Goal: Task Accomplishment & Management: Complete application form

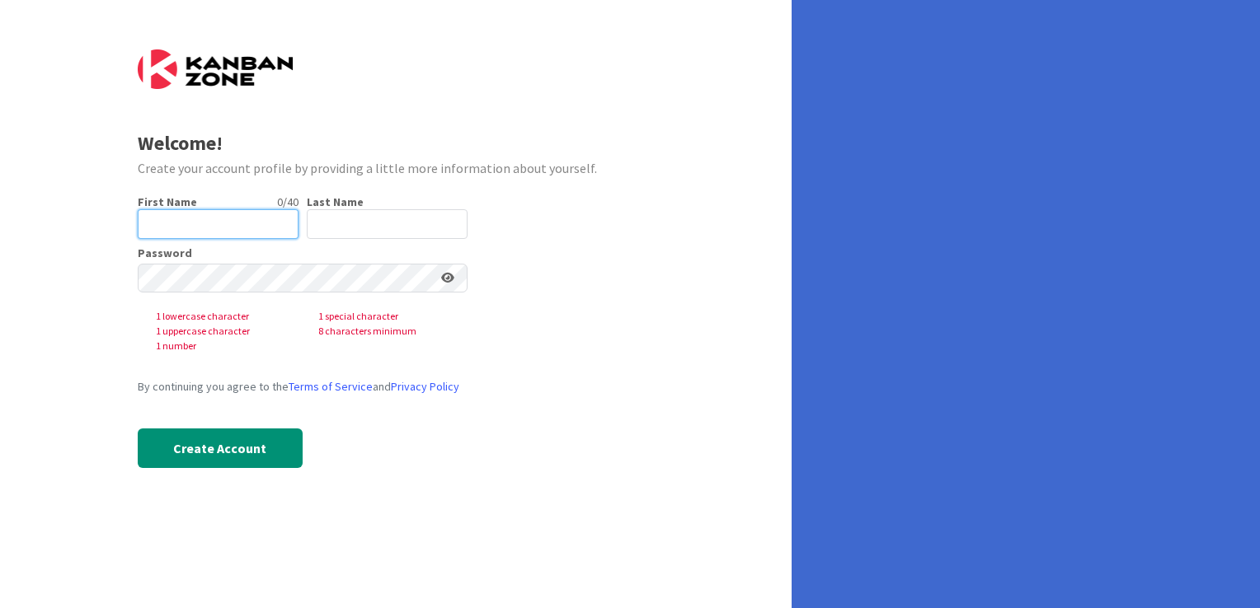
click at [174, 221] on input "text" at bounding box center [218, 224] width 161 height 30
type input "[DEMOGRAPHIC_DATA]"
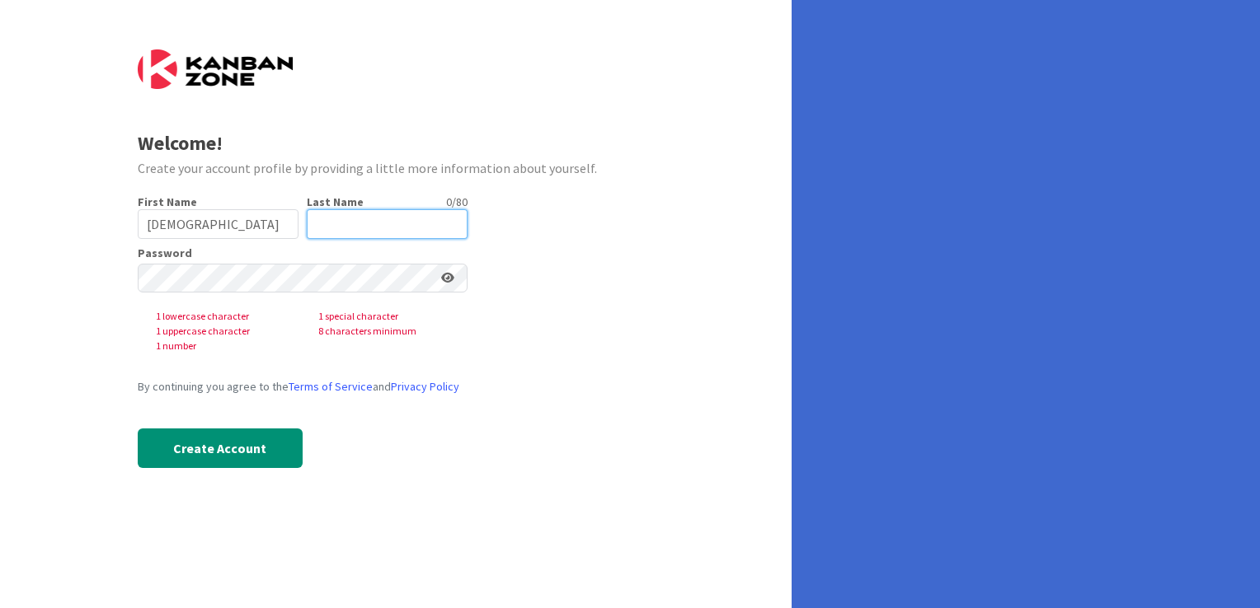
click at [347, 225] on input "text" at bounding box center [387, 224] width 161 height 30
type input "[PERSON_NAME]"
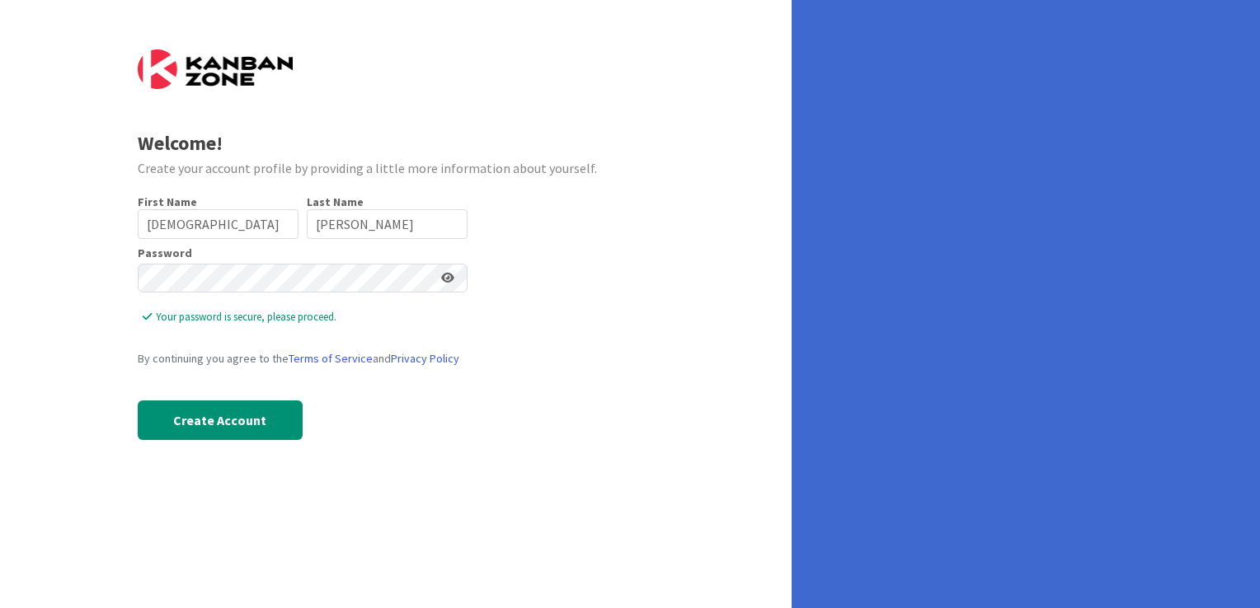
click at [26, 289] on div "Welcome! Create your account profile by providing a little more information abo…" at bounding box center [395, 304] width 791 height 608
click at [215, 423] on button "Create Account" at bounding box center [220, 421] width 165 height 40
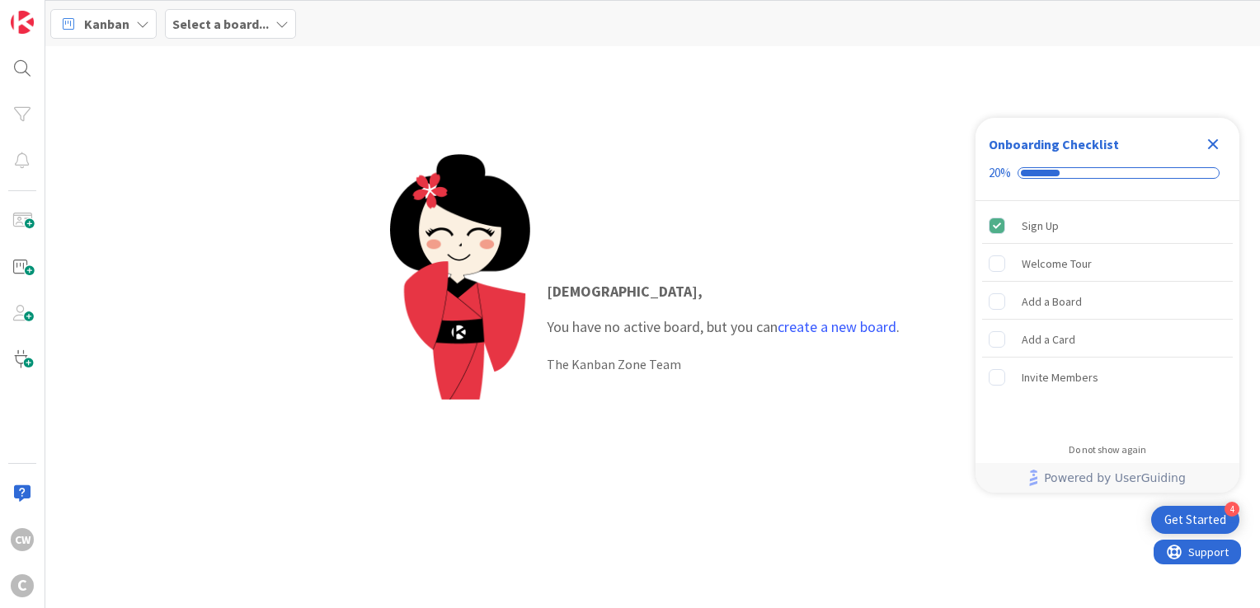
click at [178, 98] on div "[DEMOGRAPHIC_DATA] , You have no active board, but you can create a new board .…" at bounding box center [652, 327] width 1214 height 562
click at [818, 334] on link "create a new board" at bounding box center [836, 326] width 119 height 19
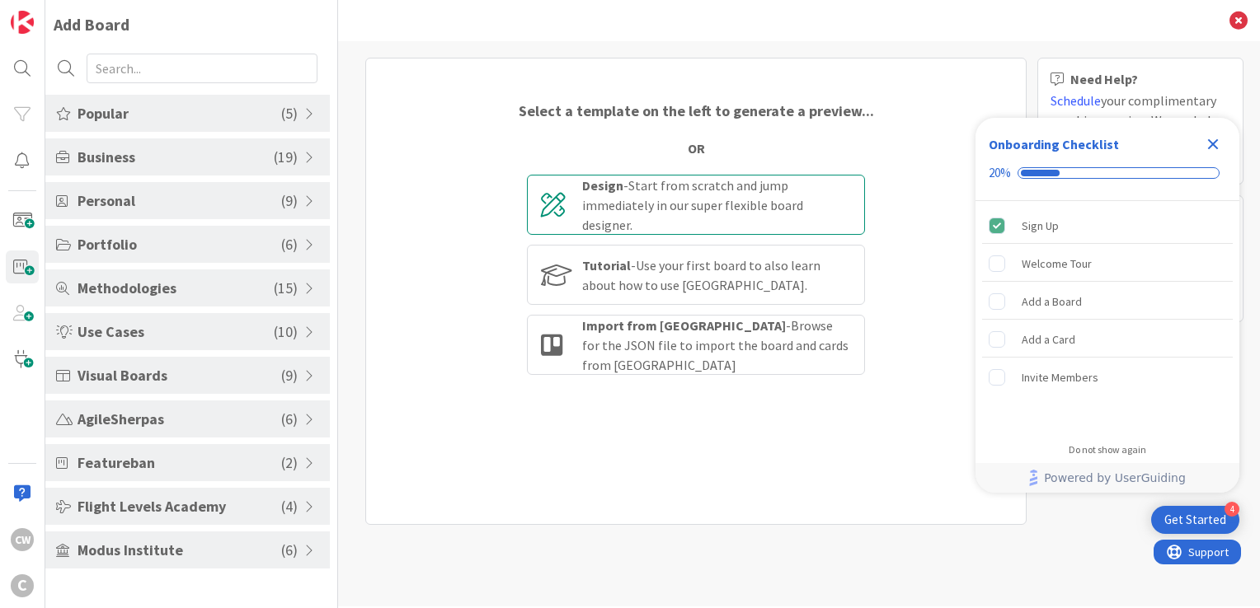
click at [654, 199] on div "Design - Start from scratch and jump immediately in our super flexible board de…" at bounding box center [716, 205] width 269 height 59
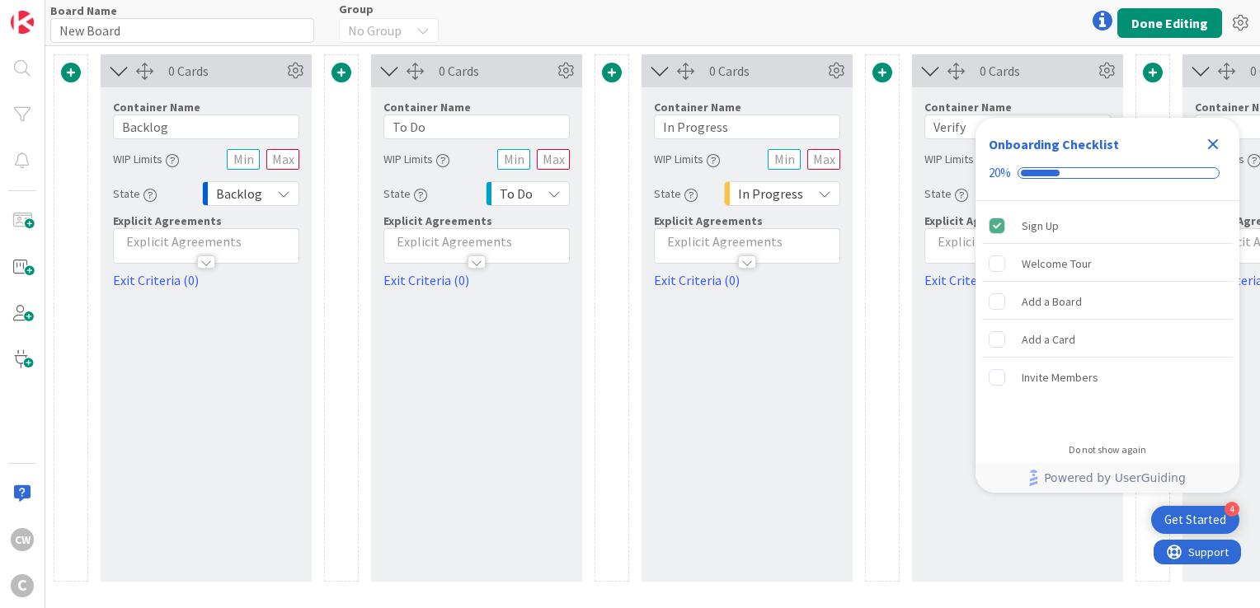
click at [1213, 147] on icon "Close Checklist" at bounding box center [1213, 144] width 11 height 11
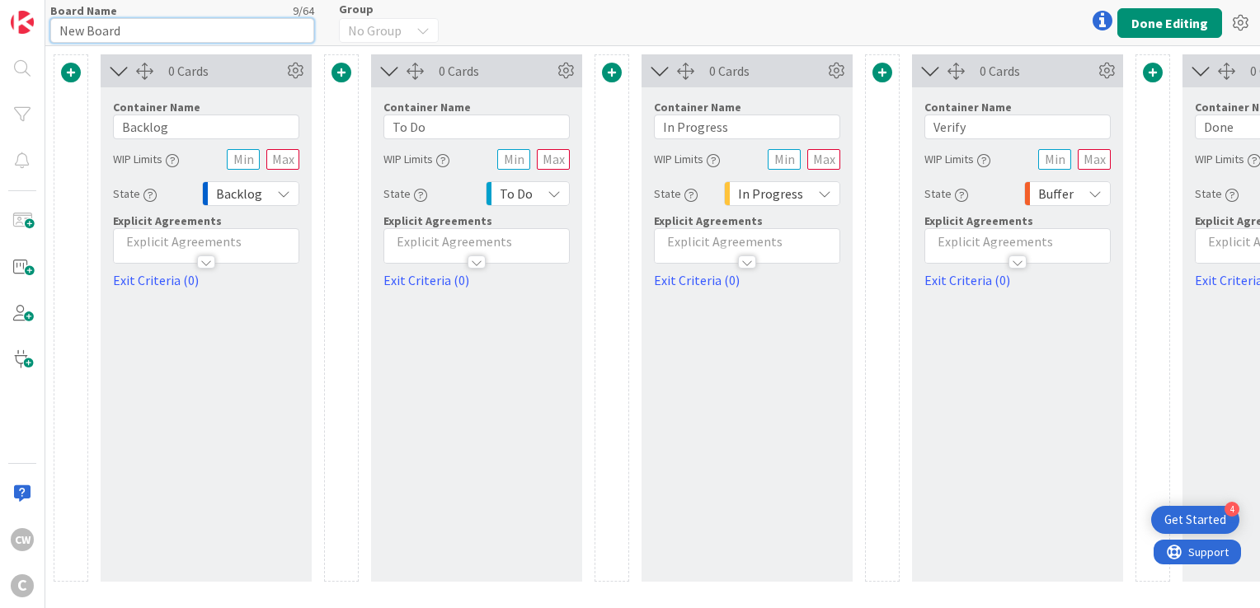
click at [190, 28] on input "New Board" at bounding box center [182, 30] width 264 height 25
click at [403, 31] on div "No Group" at bounding box center [389, 30] width 100 height 25
click at [1154, 19] on button "Done Editing" at bounding box center [1169, 23] width 105 height 30
